Goal: Task Accomplishment & Management: Use online tool/utility

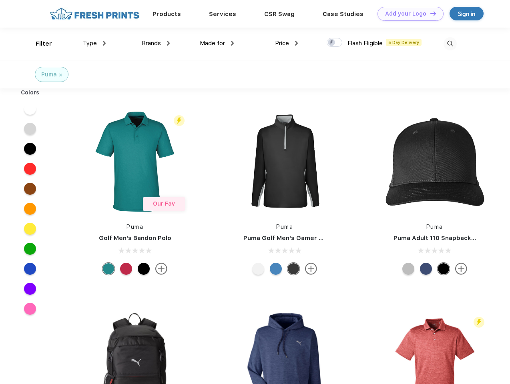
scroll to position [0, 0]
click at [408, 14] on link "Add your Logo Design Tool" at bounding box center [411, 14] width 66 height 14
click at [0, 0] on div "Design Tool" at bounding box center [0, 0] width 0 height 0
click at [430, 13] on link "Add your Logo Design Tool" at bounding box center [411, 14] width 66 height 14
click at [38, 44] on div "Filter" at bounding box center [44, 43] width 16 height 9
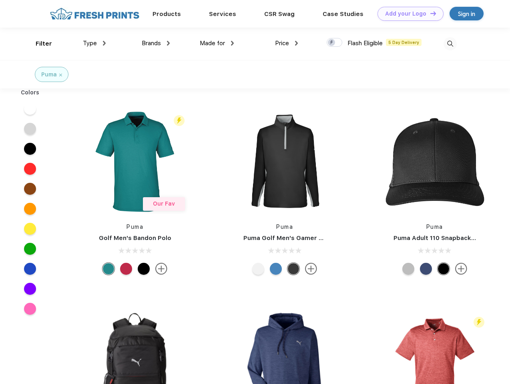
click at [95, 43] on span "Type" at bounding box center [90, 43] width 14 height 7
click at [156, 43] on span "Brands" at bounding box center [151, 43] width 19 height 7
click at [217, 43] on span "Made for" at bounding box center [212, 43] width 25 height 7
click at [287, 43] on span "Price" at bounding box center [282, 43] width 14 height 7
click at [335, 43] on div at bounding box center [335, 42] width 16 height 9
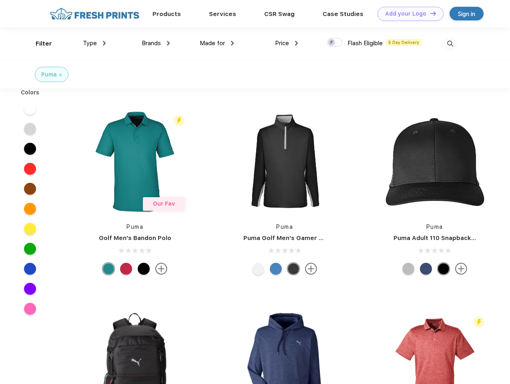
click at [332, 43] on input "checkbox" at bounding box center [329, 40] width 5 height 5
click at [450, 44] on img at bounding box center [450, 43] width 13 height 13
